Goal: Register for event/course

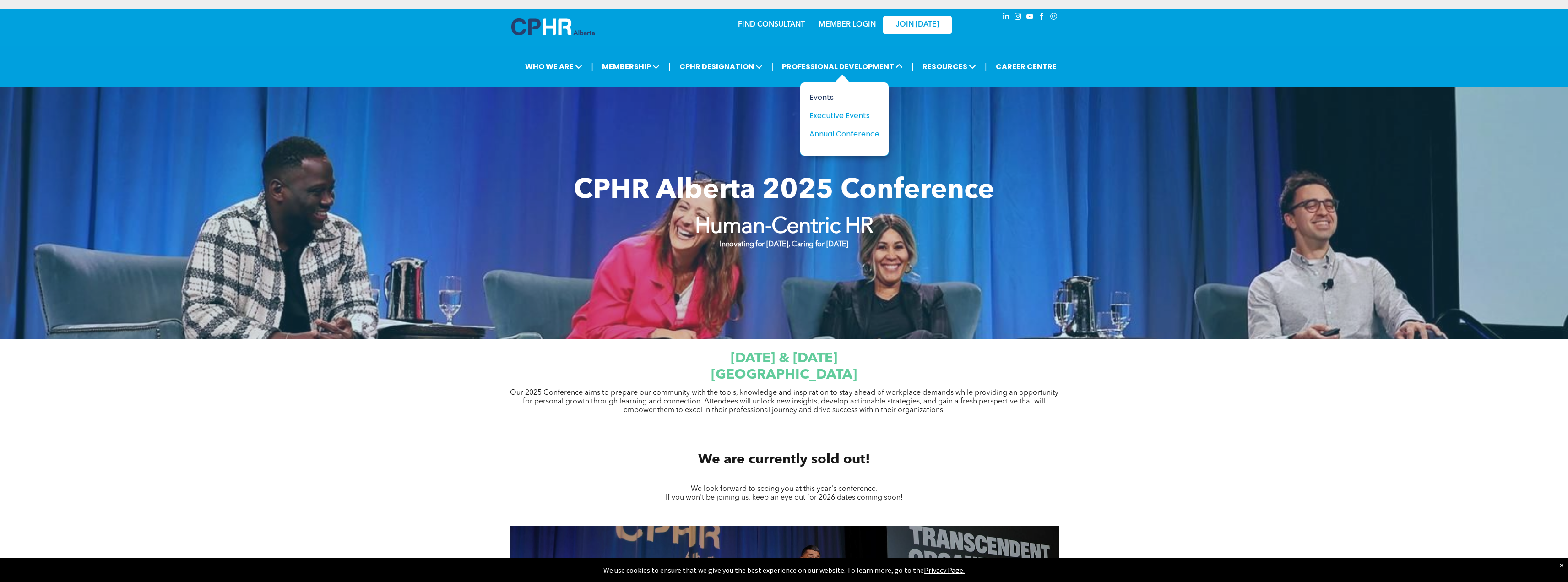
click at [819, 95] on div "Events" at bounding box center [841, 97] width 63 height 12
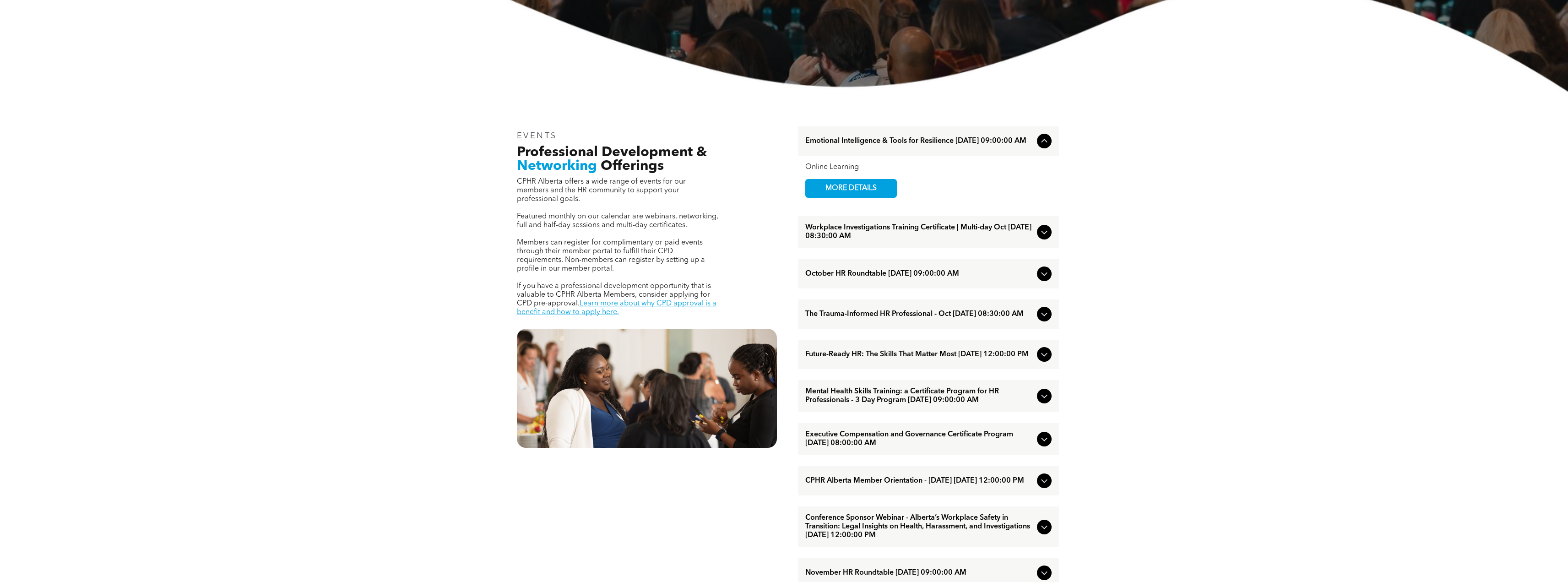
scroll to position [320, 0]
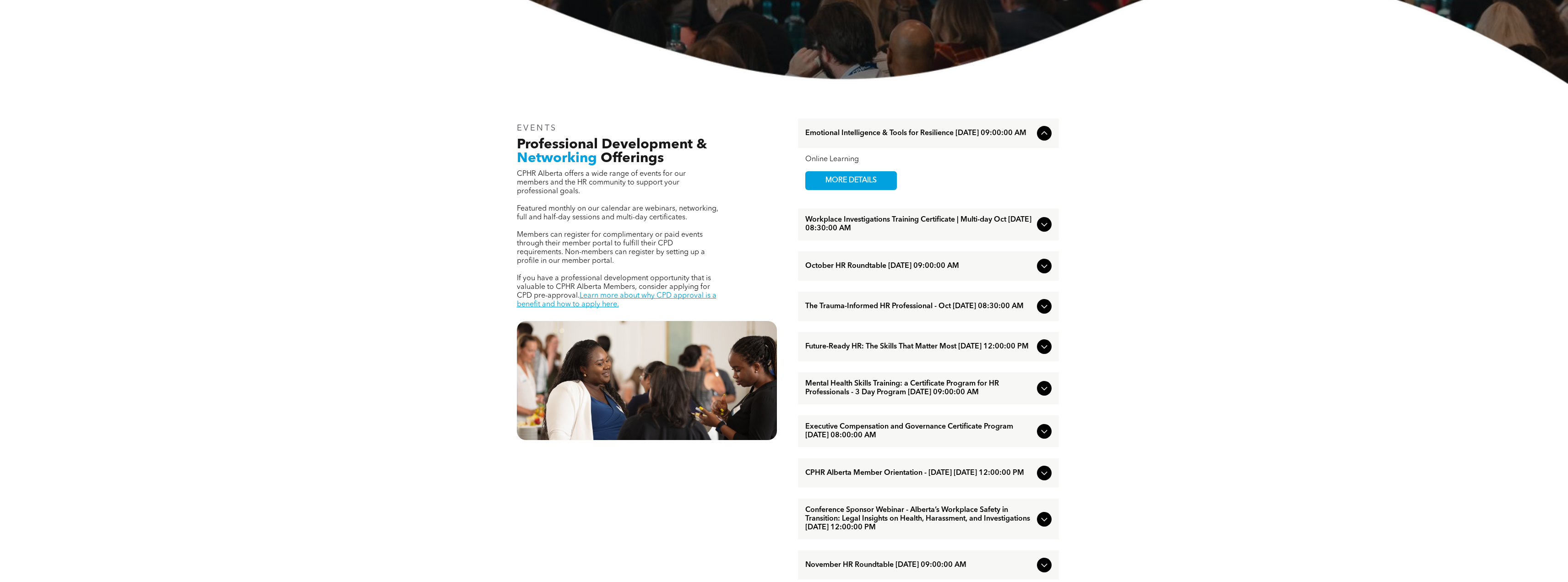
click at [1047, 266] on icon at bounding box center [1045, 266] width 11 height 11
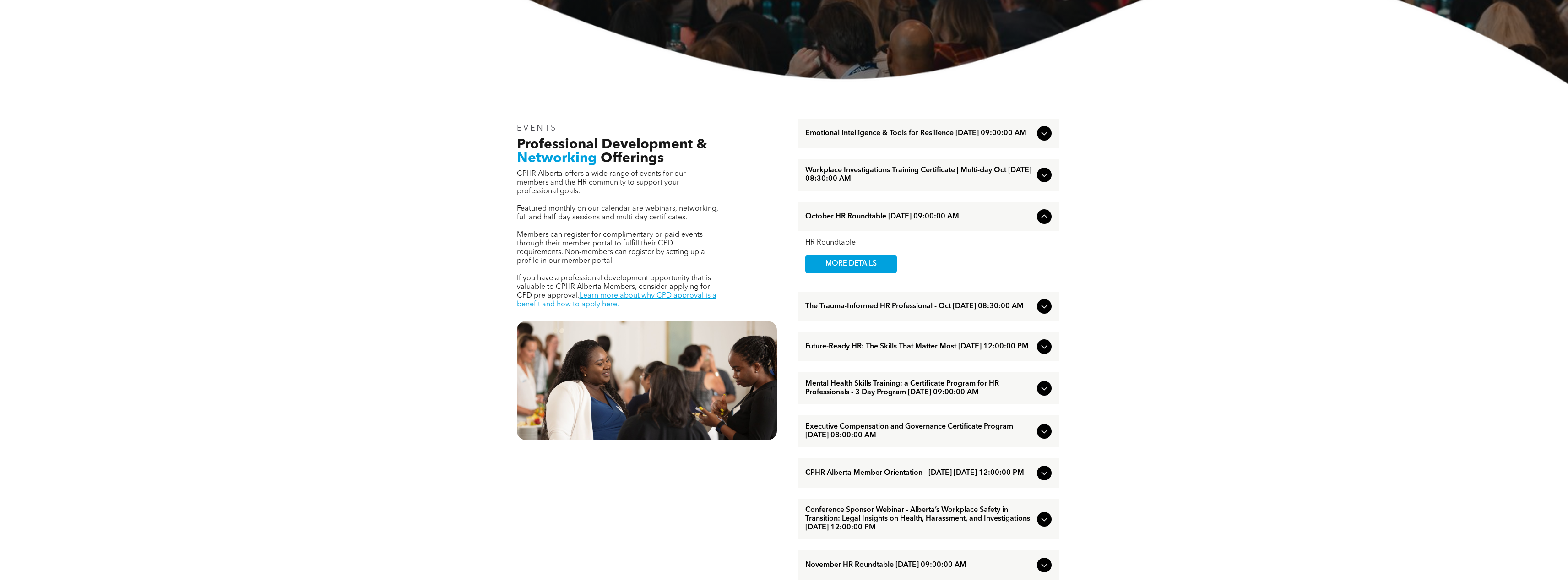
click at [1046, 219] on icon at bounding box center [1045, 217] width 11 height 11
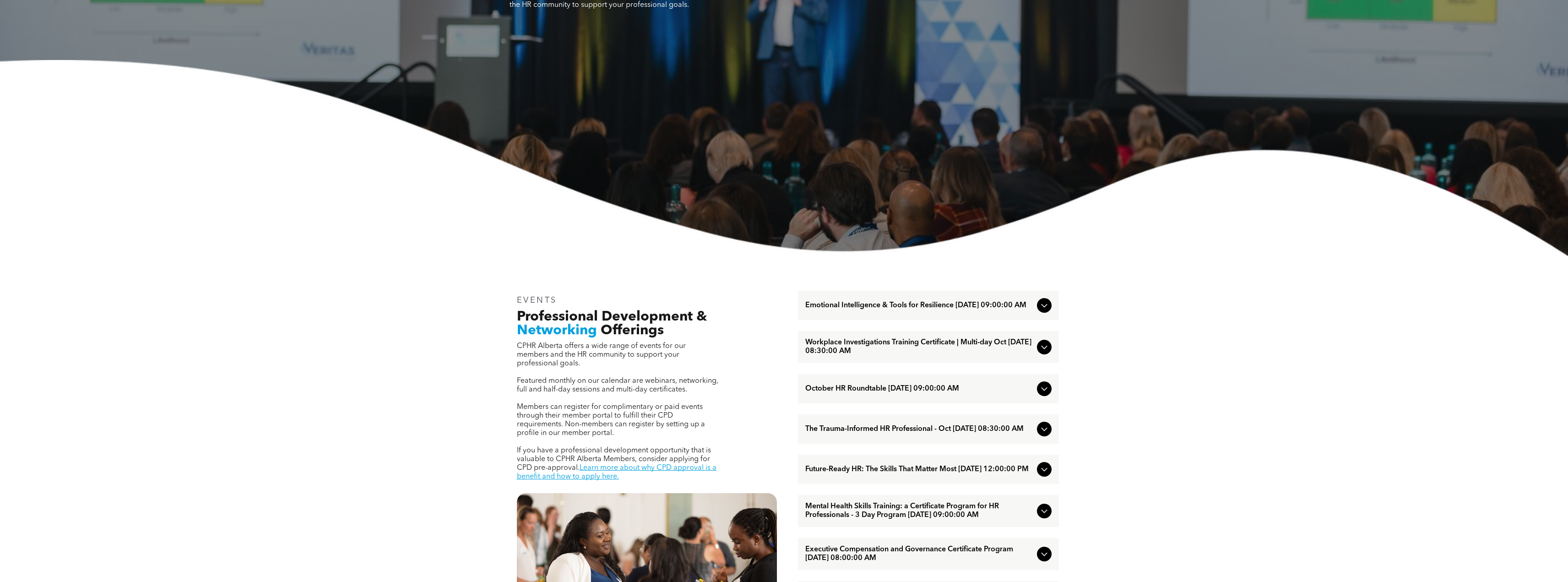
scroll to position [0, 0]
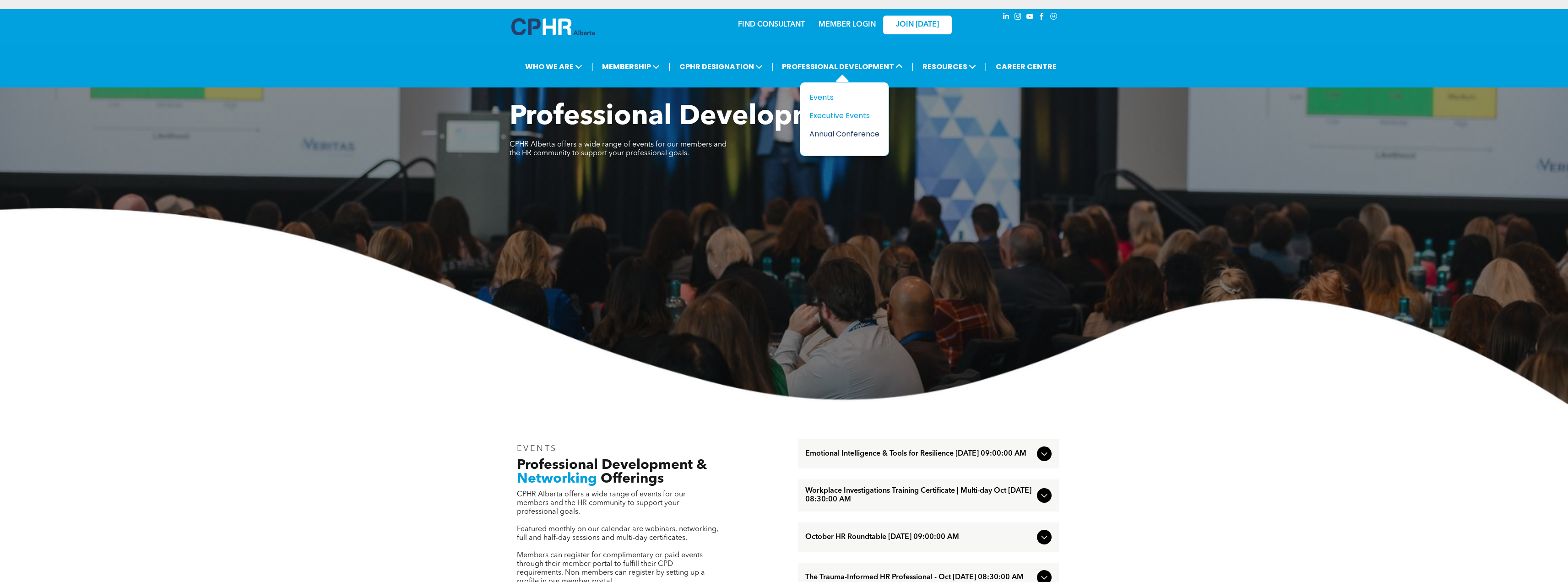
click at [849, 134] on div "Annual Conference" at bounding box center [841, 134] width 63 height 12
